Goal: Task Accomplishment & Management: Complete application form

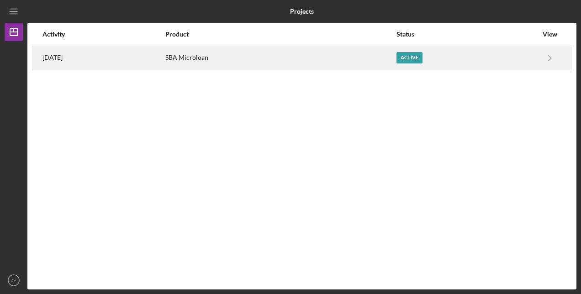
click at [340, 59] on div "SBA Microloan" at bounding box center [280, 58] width 230 height 23
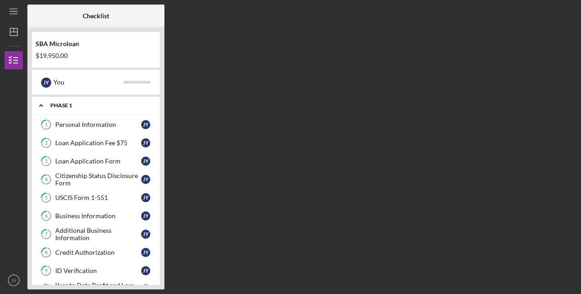
scroll to position [346, 0]
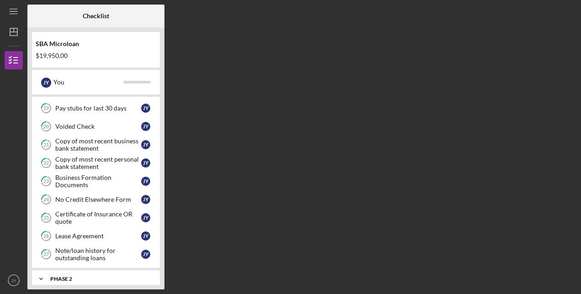
click at [76, 276] on div "Phase 2" at bounding box center [99, 278] width 98 height 5
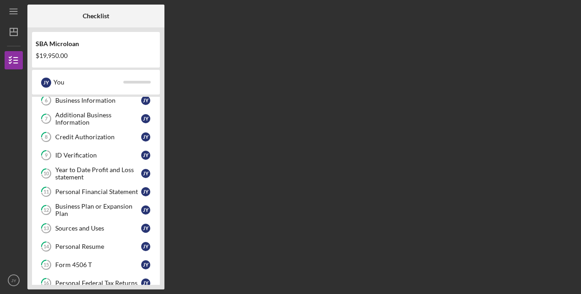
scroll to position [0, 0]
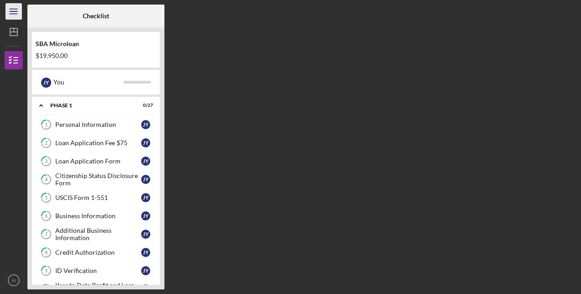
click at [18, 9] on icon "Icon/Menu" at bounding box center [14, 11] width 21 height 21
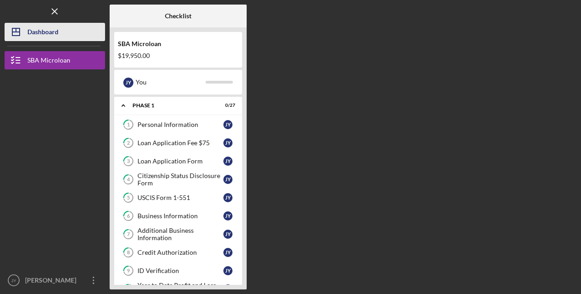
click at [49, 32] on div "Dashboard" at bounding box center [42, 33] width 31 height 21
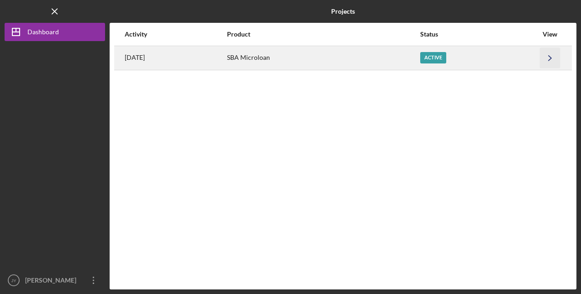
click at [551, 61] on icon "Icon/Navigate" at bounding box center [550, 58] width 21 height 21
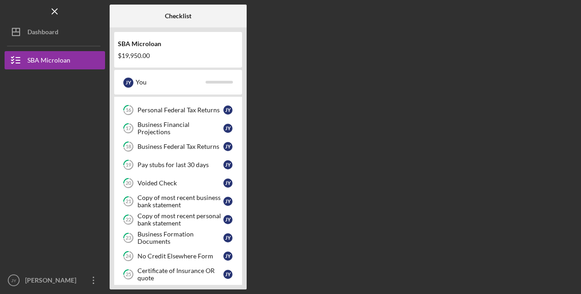
scroll to position [346, 0]
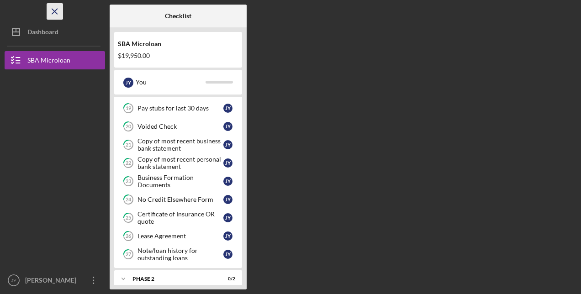
click at [55, 8] on icon "Icon/Menu Close" at bounding box center [55, 11] width 21 height 21
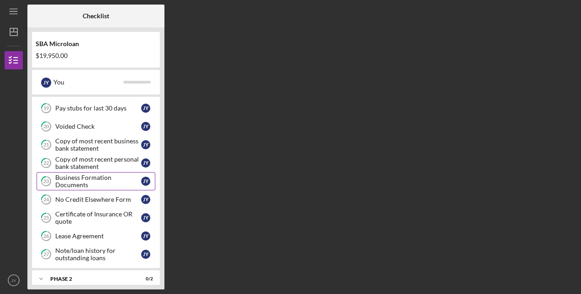
click at [73, 174] on div "Business Formation Documents" at bounding box center [98, 181] width 86 height 15
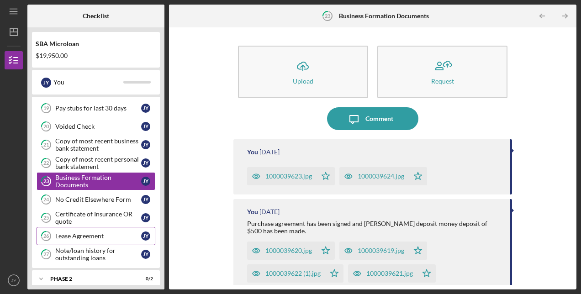
click at [84, 227] on link "26 Lease Agreement J Y" at bounding box center [96, 236] width 119 height 18
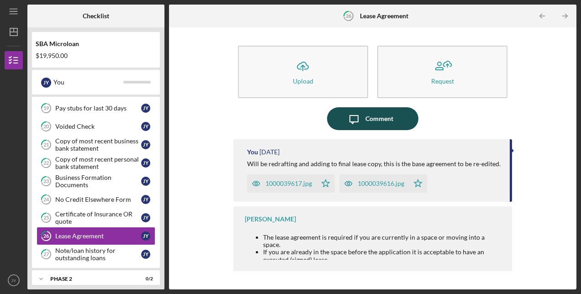
click at [377, 121] on div "Comment" at bounding box center [380, 118] width 28 height 23
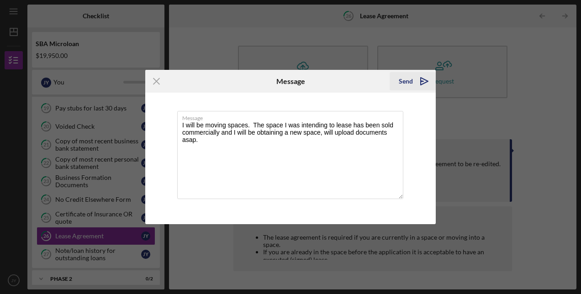
type textarea "I will be moving spaces. The space I was intending to lease has been sold comme…"
click at [411, 82] on div "Send" at bounding box center [406, 81] width 14 height 18
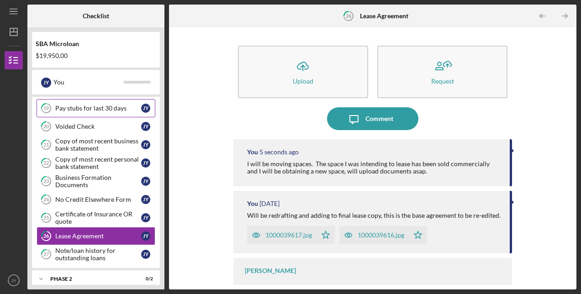
click at [94, 105] on div "Pay stubs for last 30 days" at bounding box center [98, 108] width 86 height 7
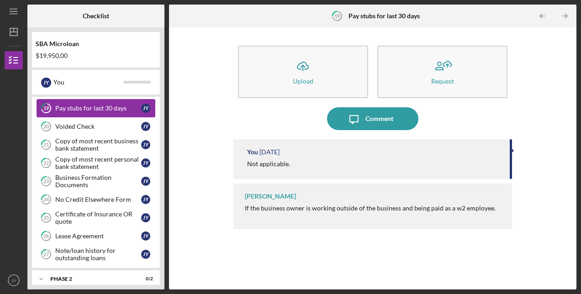
click at [101, 105] on div "Pay stubs for last 30 days" at bounding box center [98, 108] width 86 height 7
click at [70, 123] on div "Voided Check" at bounding box center [98, 126] width 86 height 7
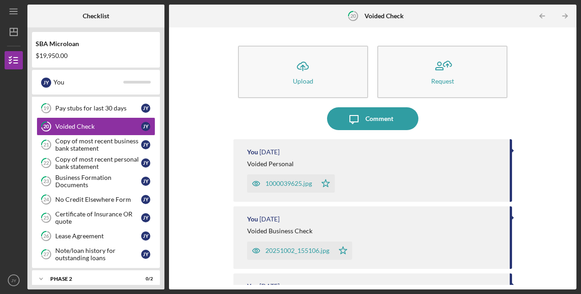
scroll to position [79, 0]
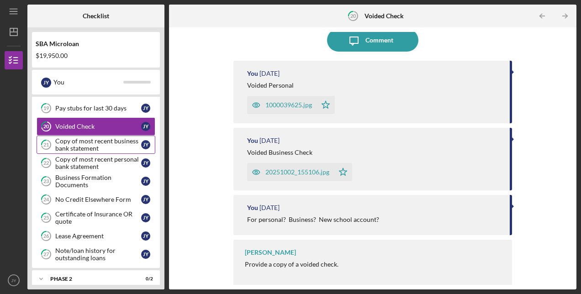
click at [96, 140] on div "Copy of most recent business bank statement" at bounding box center [98, 145] width 86 height 15
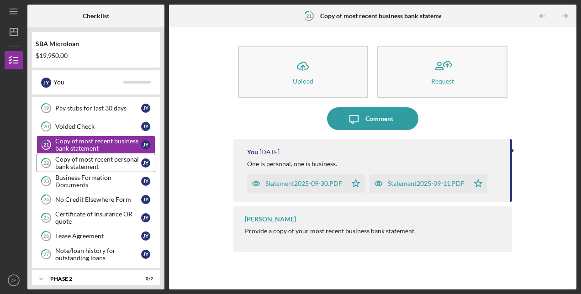
click at [81, 156] on div "Copy of most recent personal bank statement" at bounding box center [98, 163] width 86 height 15
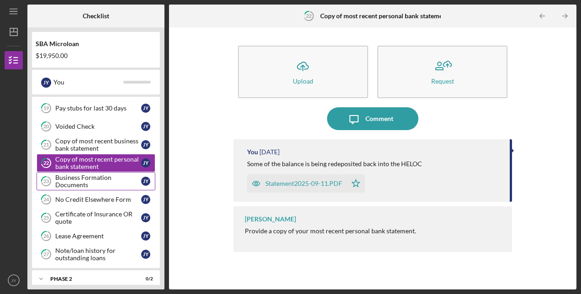
click at [81, 174] on div "Business Formation Documents" at bounding box center [98, 181] width 86 height 15
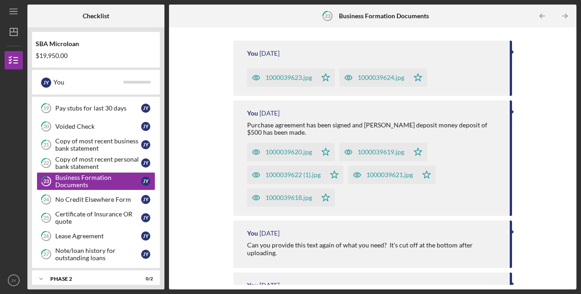
scroll to position [251, 0]
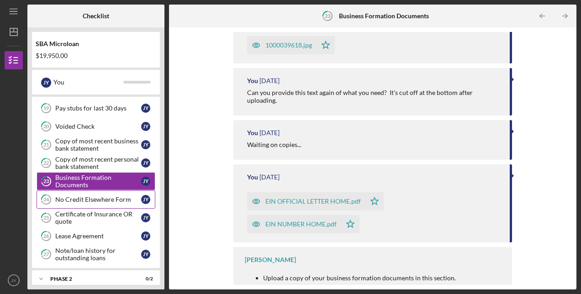
click at [81, 196] on div "No Credit Elsewhere Form" at bounding box center [98, 199] width 86 height 7
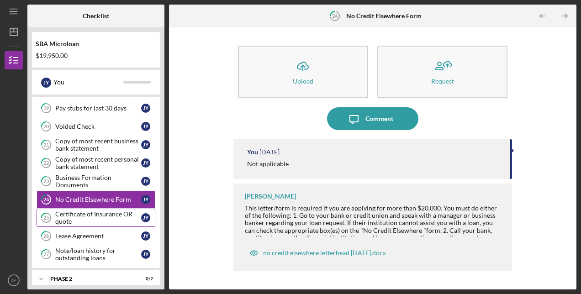
click at [104, 211] on div "Certificate of Insurance OR quote" at bounding box center [98, 218] width 86 height 15
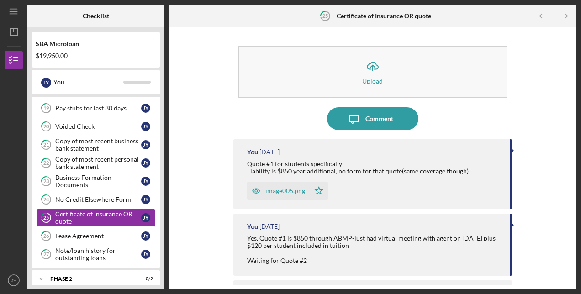
scroll to position [41, 0]
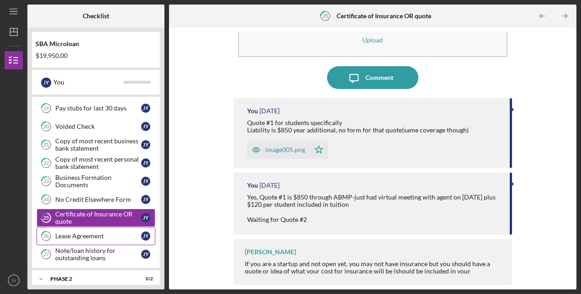
click at [84, 233] on div "Lease Agreement" at bounding box center [98, 236] width 86 height 7
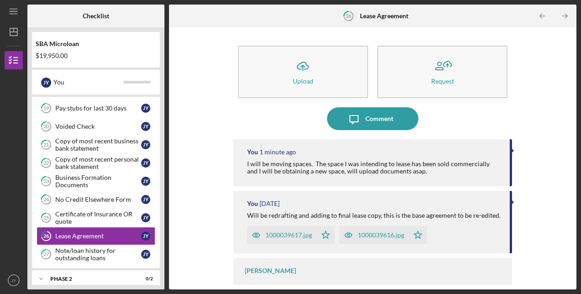
scroll to position [19, 0]
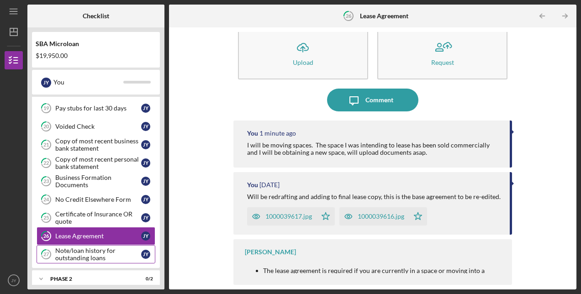
click at [58, 250] on div "Note/loan history for outstanding loans" at bounding box center [98, 254] width 86 height 15
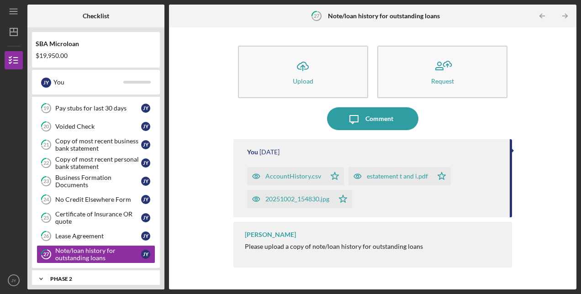
click at [76, 276] on div "Phase 2" at bounding box center [99, 278] width 98 height 5
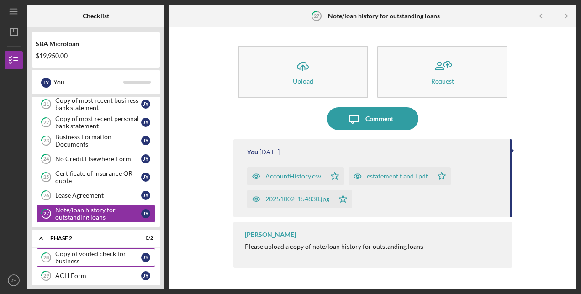
click at [90, 250] on div "Copy of voided check for business" at bounding box center [98, 257] width 86 height 15
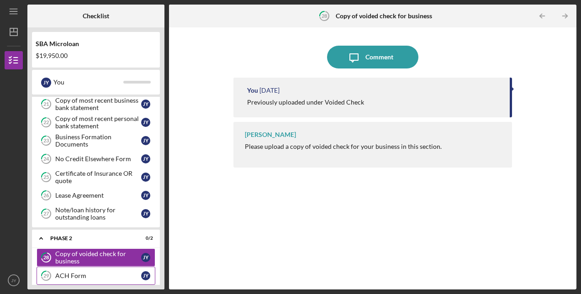
click at [100, 272] on div "ACH Form" at bounding box center [98, 275] width 86 height 7
